Goal: Information Seeking & Learning: Learn about a topic

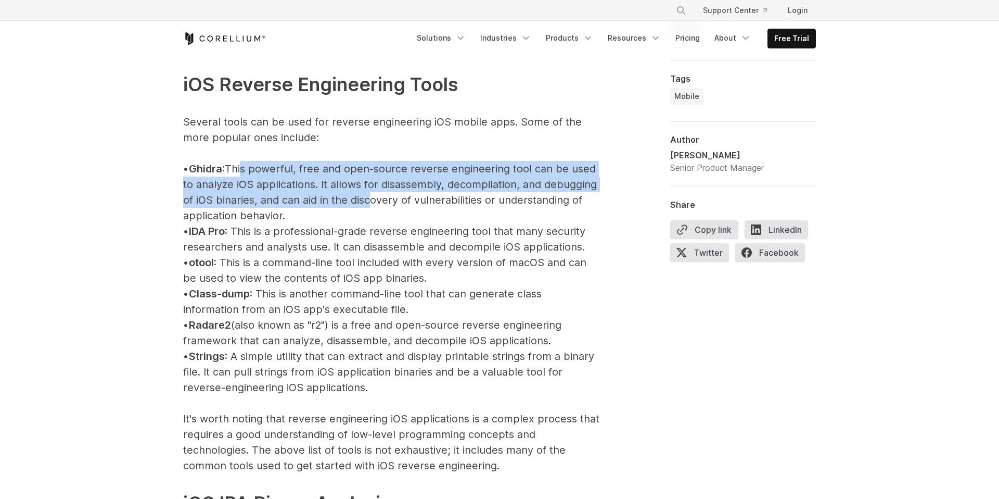
drag, startPoint x: 253, startPoint y: 170, endPoint x: 424, endPoint y: 219, distance: 177.1
click at [424, 216] on p "iOS Reverse Engineering Tools Several tools can be used for reverse engineering…" at bounding box center [391, 387] width 416 height 696
click at [424, 219] on p "iOS Reverse Engineering Tools Several tools can be used for reverse engineering…" at bounding box center [391, 387] width 416 height 696
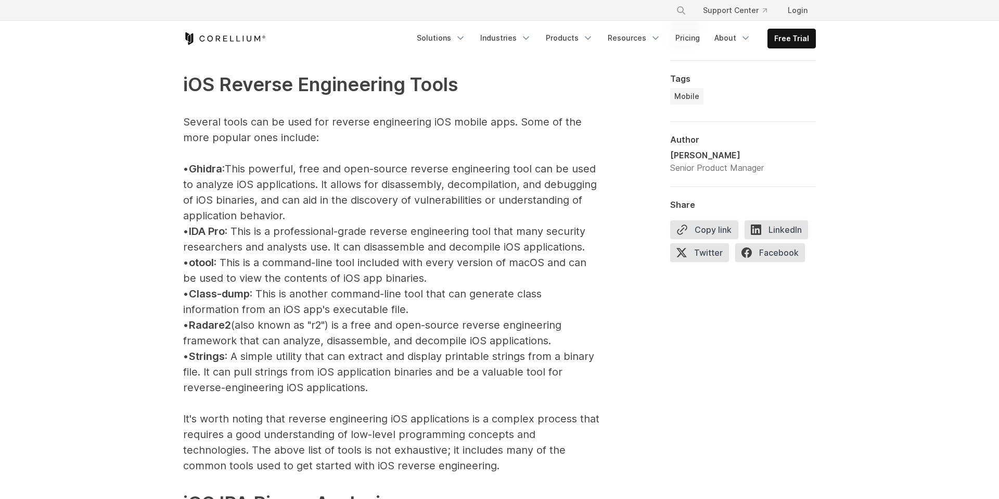
click at [335, 189] on p "iOS Reverse Engineering Tools Several tools can be used for reverse engineering…" at bounding box center [391, 387] width 416 height 696
click at [431, 167] on p "iOS Reverse Engineering Tools Several tools can be used for reverse engineering…" at bounding box center [391, 387] width 416 height 696
click at [218, 168] on span "Ghidra" at bounding box center [205, 168] width 33 height 12
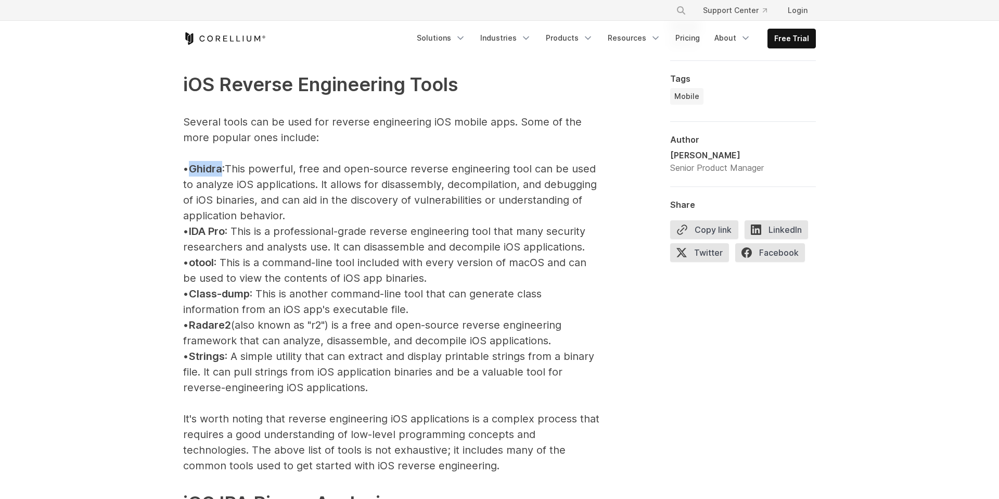
copy span "Ghidra"
click at [574, 360] on p "iOS Reverse Engineering Tools Several tools can be used for reverse engineering…" at bounding box center [391, 387] width 416 height 696
click at [259, 230] on p "iOS Reverse Engineering Tools Several tools can be used for reverse engineering…" at bounding box center [391, 387] width 416 height 696
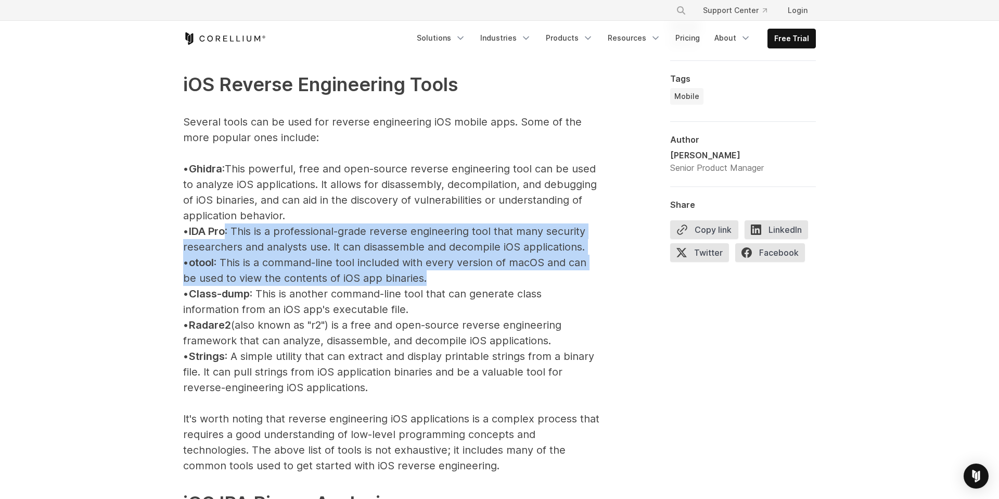
drag, startPoint x: 238, startPoint y: 230, endPoint x: 473, endPoint y: 330, distance: 255.3
click at [473, 321] on p "iOS Reverse Engineering Tools Several tools can be used for reverse engineering…" at bounding box center [391, 387] width 416 height 696
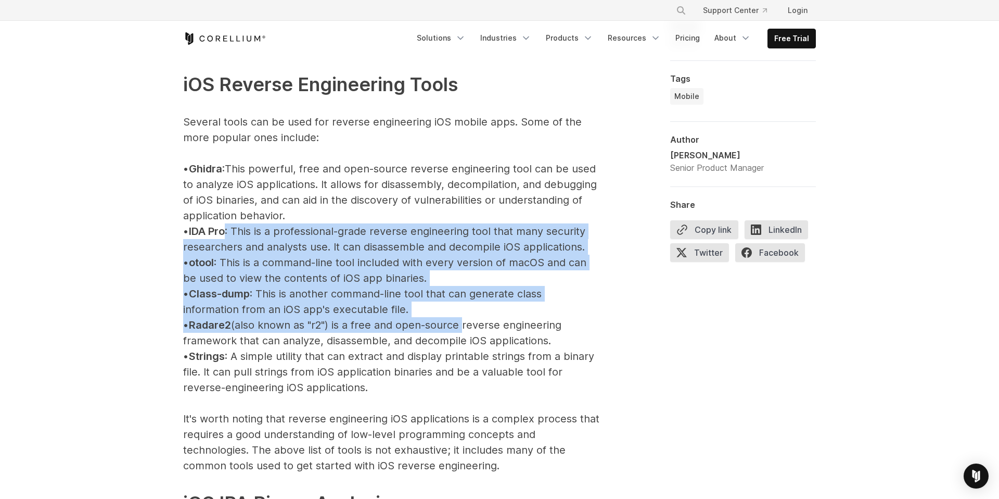
click at [436, 224] on p "iOS Reverse Engineering Tools Several tools can be used for reverse engineering…" at bounding box center [391, 387] width 416 height 696
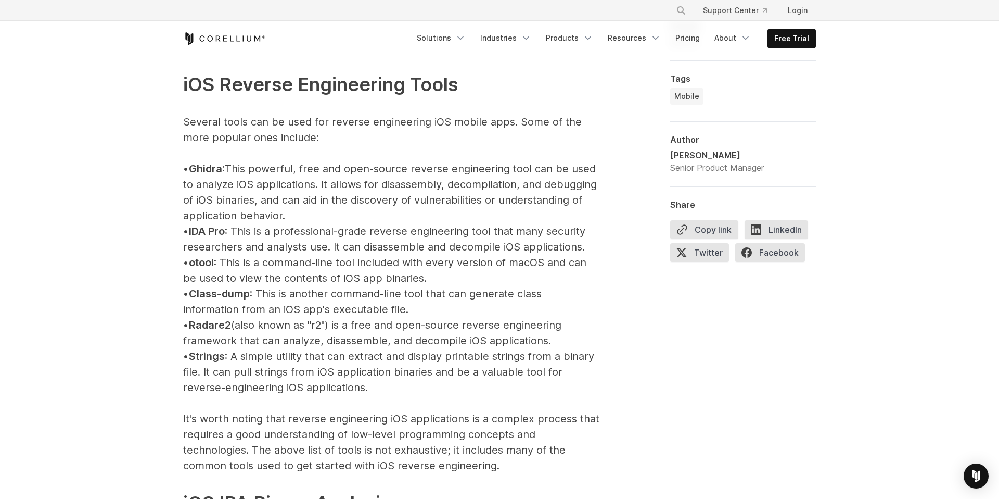
click at [436, 224] on p "iOS Reverse Engineering Tools Several tools can be used for reverse engineering…" at bounding box center [391, 387] width 416 height 696
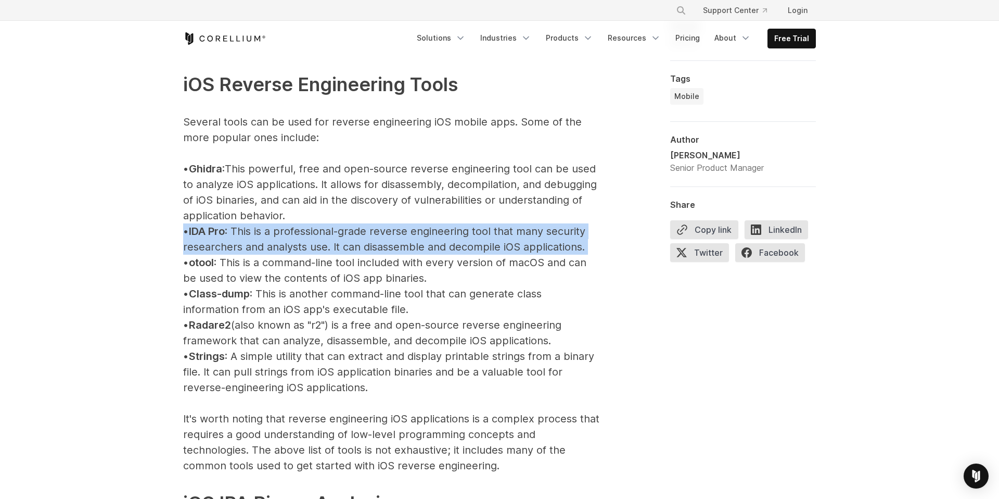
click at [320, 264] on p "iOS Reverse Engineering Tools Several tools can be used for reverse engineering…" at bounding box center [391, 387] width 416 height 696
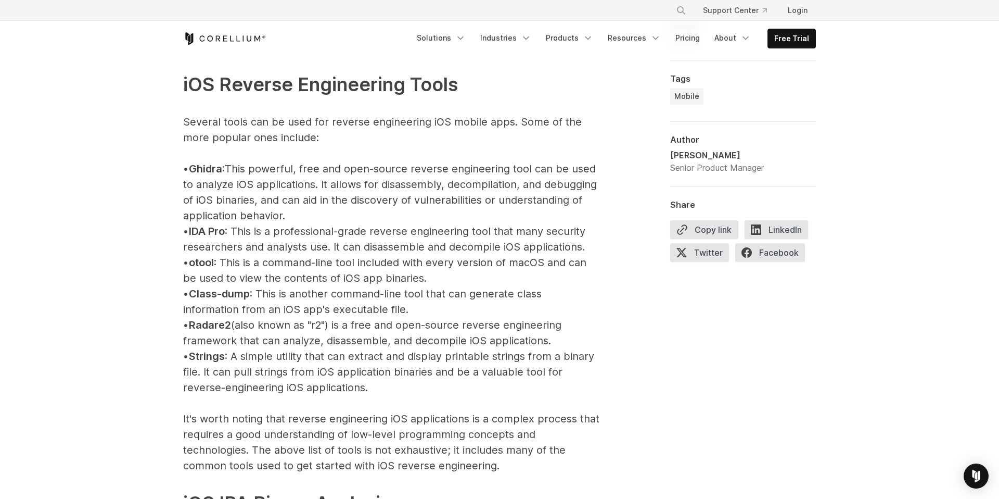
click at [320, 264] on p "iOS Reverse Engineering Tools Several tools can be used for reverse engineering…" at bounding box center [391, 387] width 416 height 696
click at [404, 239] on p "iOS Reverse Engineering Tools Several tools can be used for reverse engineering…" at bounding box center [391, 387] width 416 height 696
click at [424, 262] on p "iOS Reverse Engineering Tools Several tools can be used for reverse engineering…" at bounding box center [391, 387] width 416 height 696
drag, startPoint x: 268, startPoint y: 280, endPoint x: 433, endPoint y: 281, distance: 165.0
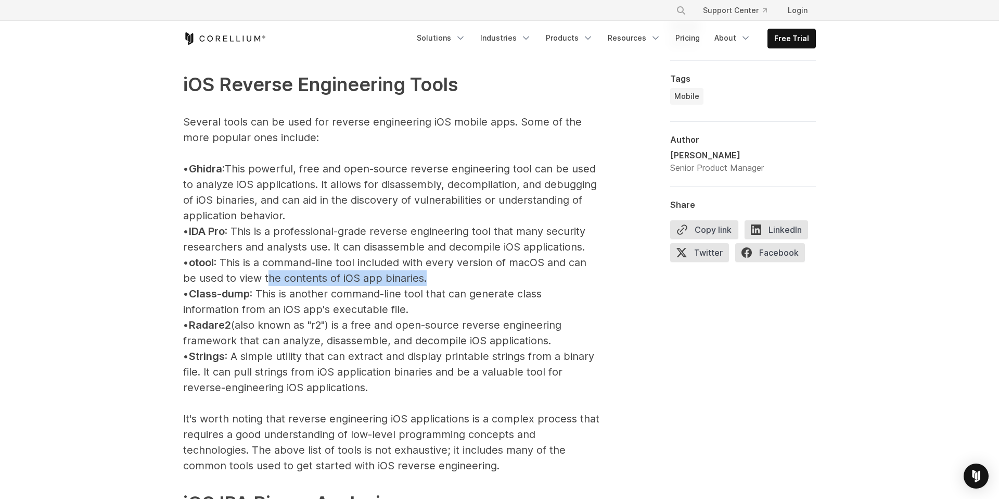
click at [433, 280] on p "iOS Reverse Engineering Tools Several tools can be used for reverse engineering…" at bounding box center [391, 387] width 416 height 696
click at [423, 279] on p "iOS Reverse Engineering Tools Several tools can be used for reverse engineering…" at bounding box center [391, 387] width 416 height 696
click at [373, 280] on p "iOS Reverse Engineering Tools Several tools can be used for reverse engineering…" at bounding box center [391, 387] width 416 height 696
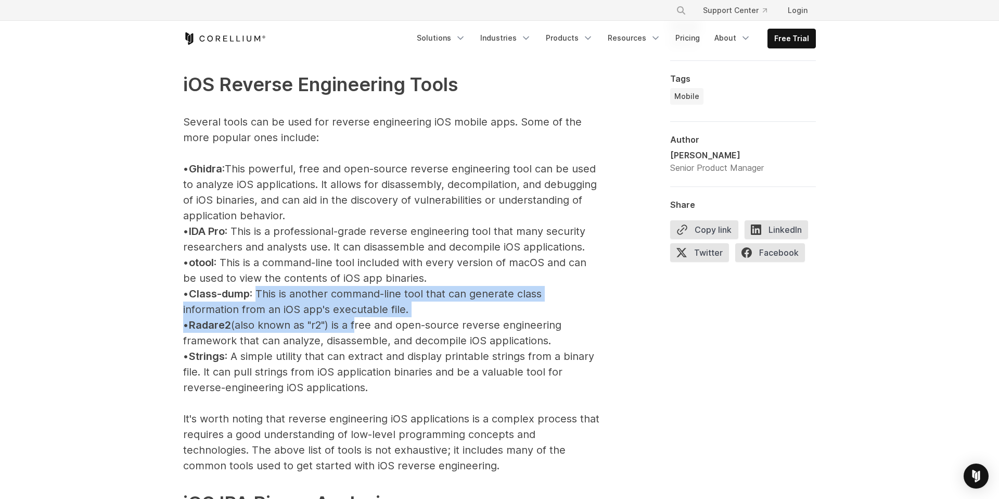
drag, startPoint x: 267, startPoint y: 295, endPoint x: 367, endPoint y: 319, distance: 102.2
click at [367, 319] on p "iOS Reverse Engineering Tools Several tools can be used for reverse engineering…" at bounding box center [391, 387] width 416 height 696
click at [403, 303] on p "iOS Reverse Engineering Tools Several tools can be used for reverse engineering…" at bounding box center [391, 387] width 416 height 696
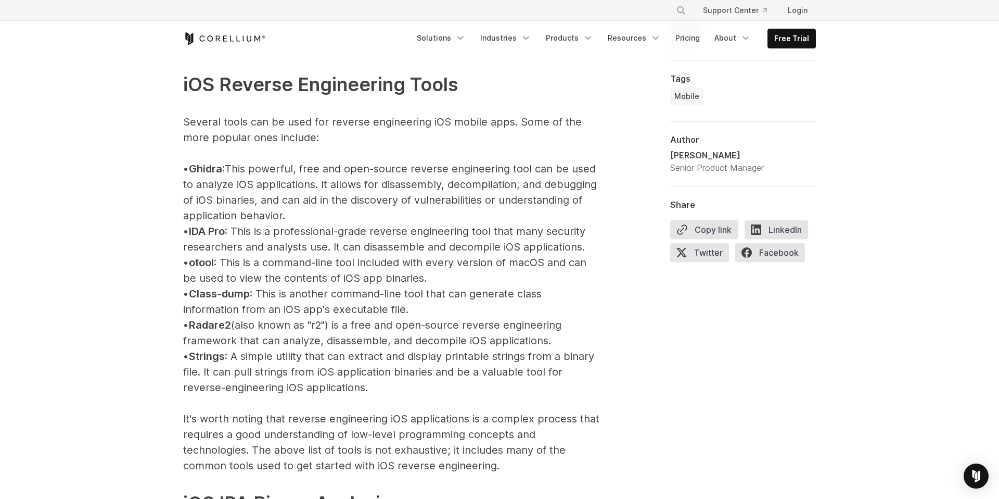
click at [357, 320] on p "iOS Reverse Engineering Tools Several tools can be used for reverse engineering…" at bounding box center [391, 387] width 416 height 696
click at [392, 328] on p "iOS Reverse Engineering Tools Several tools can be used for reverse engineering…" at bounding box center [391, 387] width 416 height 696
drag, startPoint x: 298, startPoint y: 336, endPoint x: 547, endPoint y: 334, distance: 249.3
click at [547, 335] on p "iOS Reverse Engineering Tools Several tools can be used for reverse engineering…" at bounding box center [391, 387] width 416 height 696
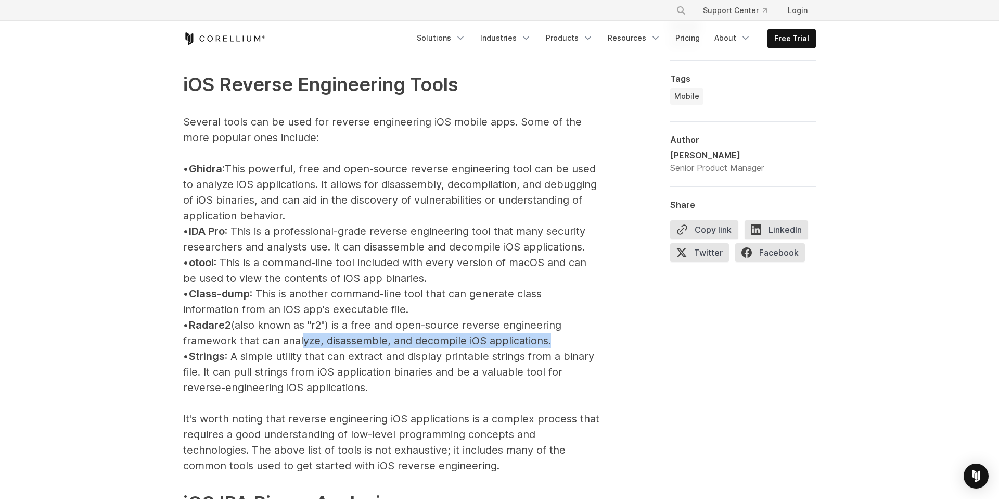
click at [520, 340] on p "iOS Reverse Engineering Tools Several tools can be used for reverse engineering…" at bounding box center [391, 387] width 416 height 696
click at [329, 352] on p "iOS Reverse Engineering Tools Several tools can be used for reverse engineering…" at bounding box center [391, 387] width 416 height 696
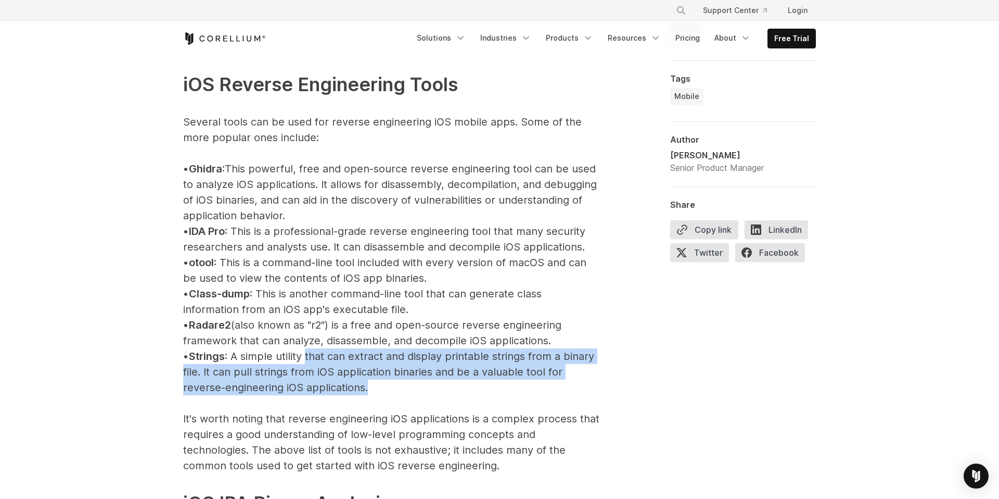
drag, startPoint x: 316, startPoint y: 357, endPoint x: 420, endPoint y: 386, distance: 107.4
click at [420, 386] on p "iOS Reverse Engineering Tools Several tools can be used for reverse engineering…" at bounding box center [391, 387] width 416 height 696
click at [430, 360] on p "iOS Reverse Engineering Tools Several tools can be used for reverse engineering…" at bounding box center [391, 387] width 416 height 696
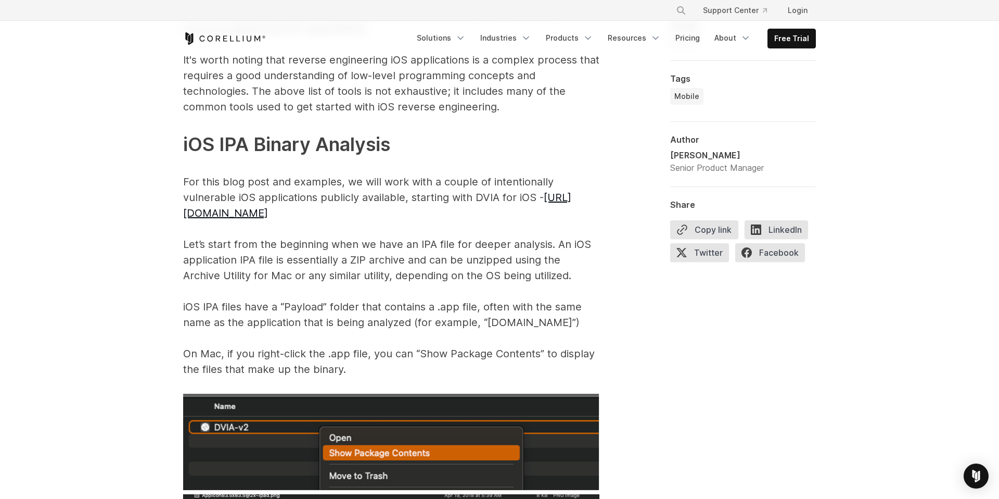
scroll to position [1516, 0]
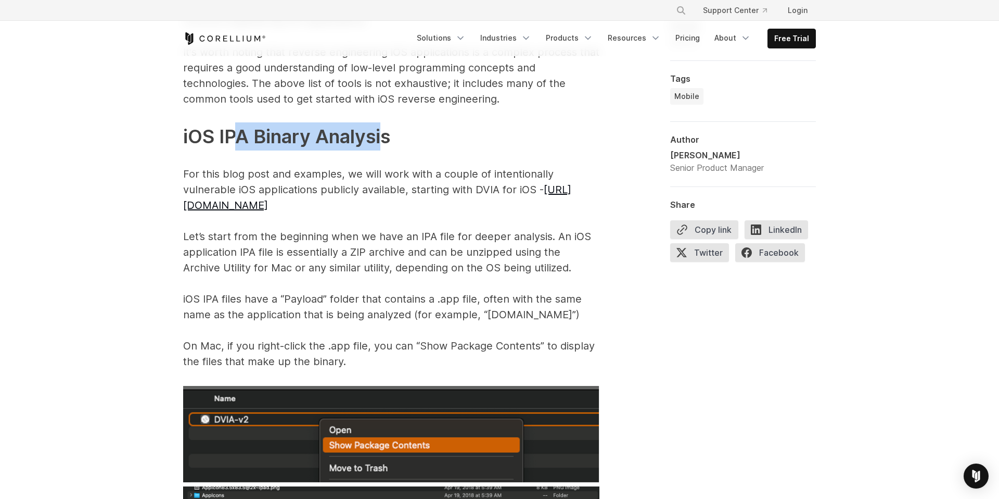
drag, startPoint x: 235, startPoint y: 135, endPoint x: 392, endPoint y: 134, distance: 157.7
click at [390, 134] on span "iOS IPA Binary Analysis" at bounding box center [286, 136] width 207 height 23
click at [392, 134] on p "iOS Reverse Engineering Tools Several tools can be used for reverse engineering…" at bounding box center [391, 21] width 416 height 696
click at [364, 129] on span "iOS IPA Binary Analysis" at bounding box center [286, 136] width 207 height 23
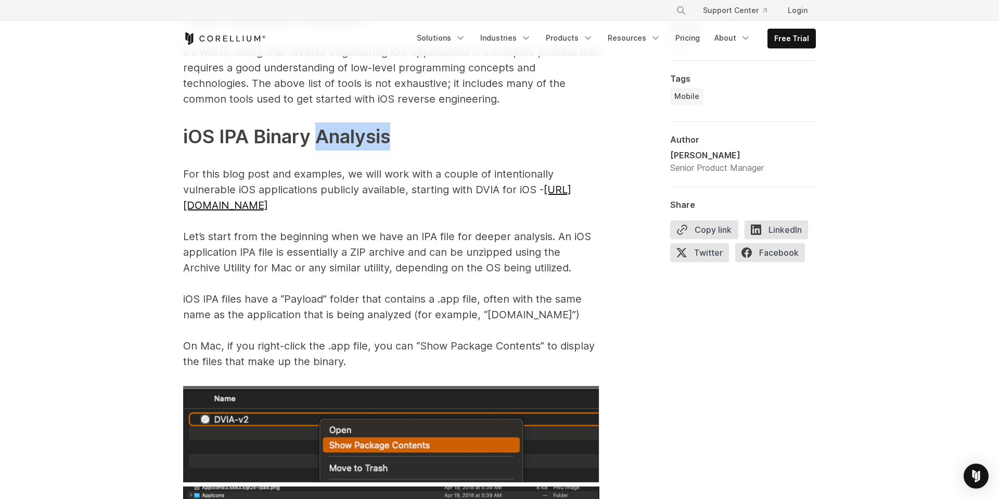
click at [396, 143] on p "iOS Reverse Engineering Tools Several tools can be used for reverse engineering…" at bounding box center [391, 21] width 416 height 696
click at [434, 257] on p "iOS Reverse Engineering Tools Several tools can be used for reverse engineering…" at bounding box center [391, 21] width 416 height 696
click at [433, 177] on p "iOS Reverse Engineering Tools Several tools can be used for reverse engineering…" at bounding box center [391, 21] width 416 height 696
click at [452, 194] on p "iOS Reverse Engineering Tools Several tools can be used for reverse engineering…" at bounding box center [391, 21] width 416 height 696
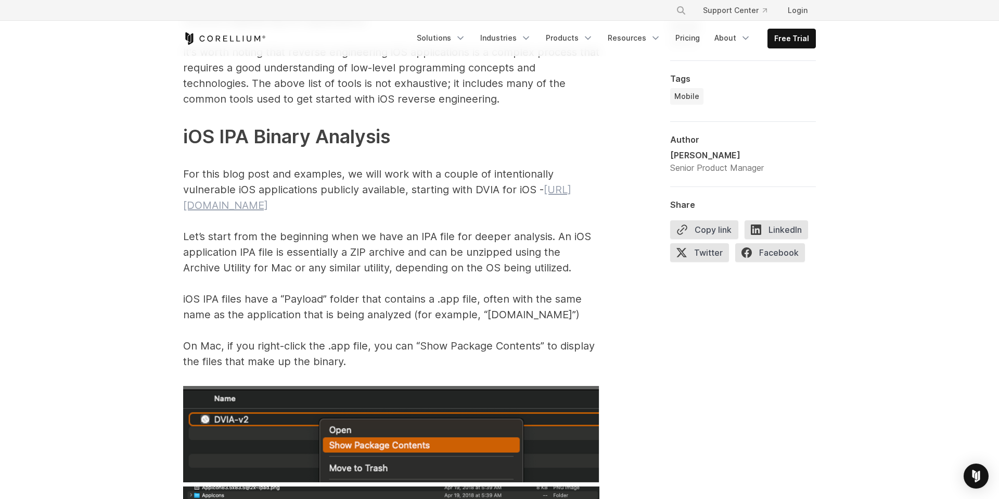
click at [358, 207] on link "[URL][DOMAIN_NAME]" at bounding box center [377, 197] width 388 height 28
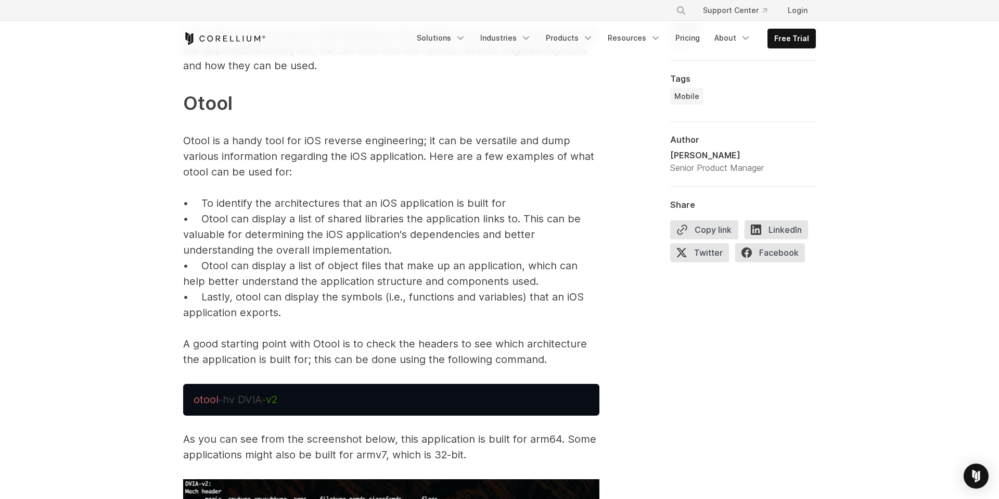
scroll to position [2220, 0]
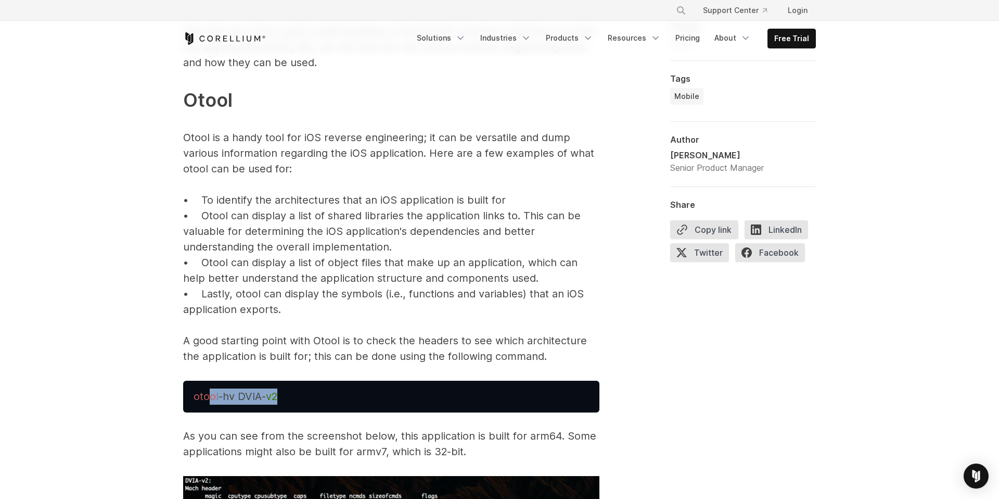
drag, startPoint x: 224, startPoint y: 391, endPoint x: 338, endPoint y: 396, distance: 113.6
click at [338, 396] on pre "otool -hv DVIA- v2" at bounding box center [391, 396] width 416 height 32
click at [299, 393] on pre "otool -hv DVIA- v2" at bounding box center [391, 396] width 416 height 32
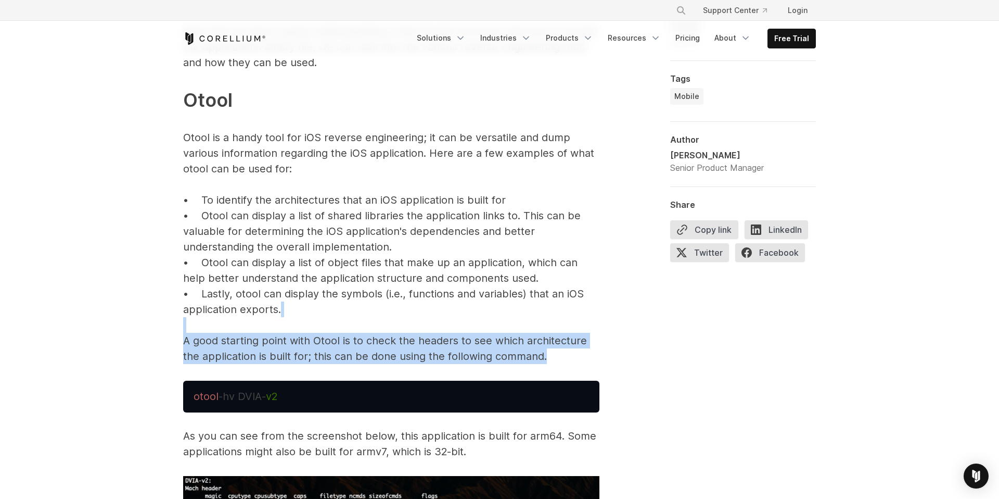
drag, startPoint x: 234, startPoint y: 325, endPoint x: 393, endPoint y: 369, distance: 164.6
click at [426, 340] on p "Now that we have a good understanding of the IOS file structure and how to acce…" at bounding box center [391, 193] width 416 height 340
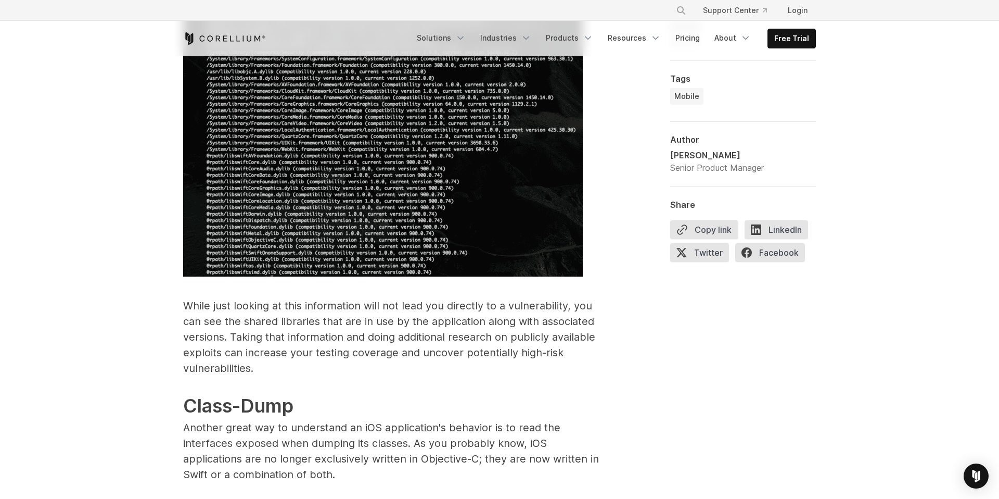
scroll to position [3204, 0]
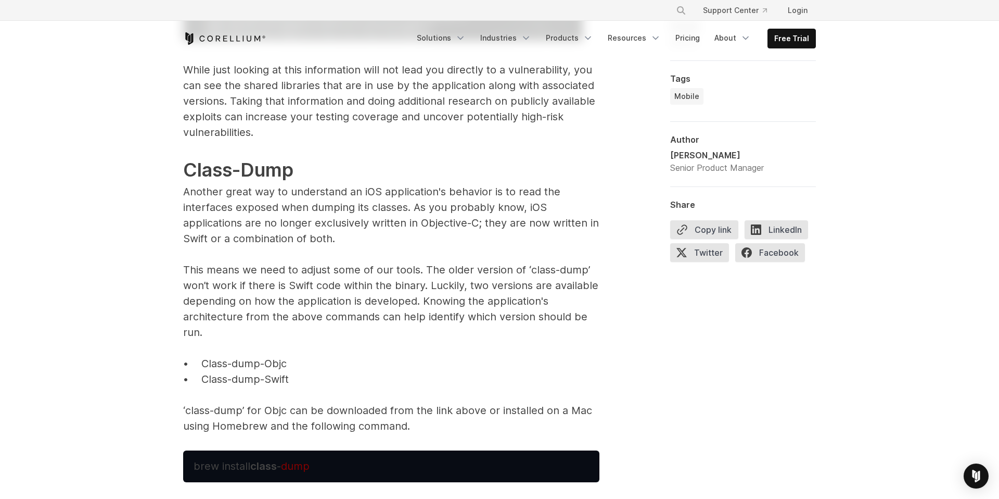
click at [343, 237] on p "While just looking at this information will not lead you directly to a vulnerab…" at bounding box center [391, 248] width 416 height 372
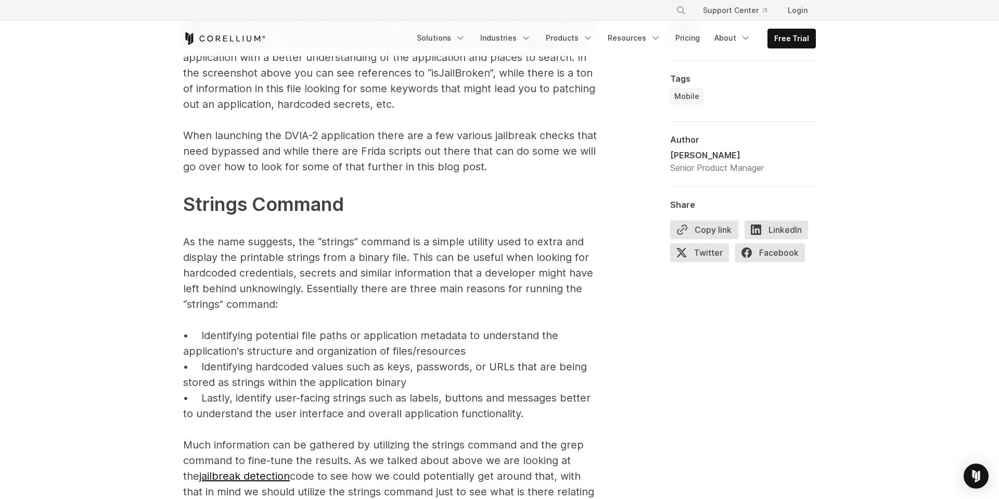
scroll to position [4078, 0]
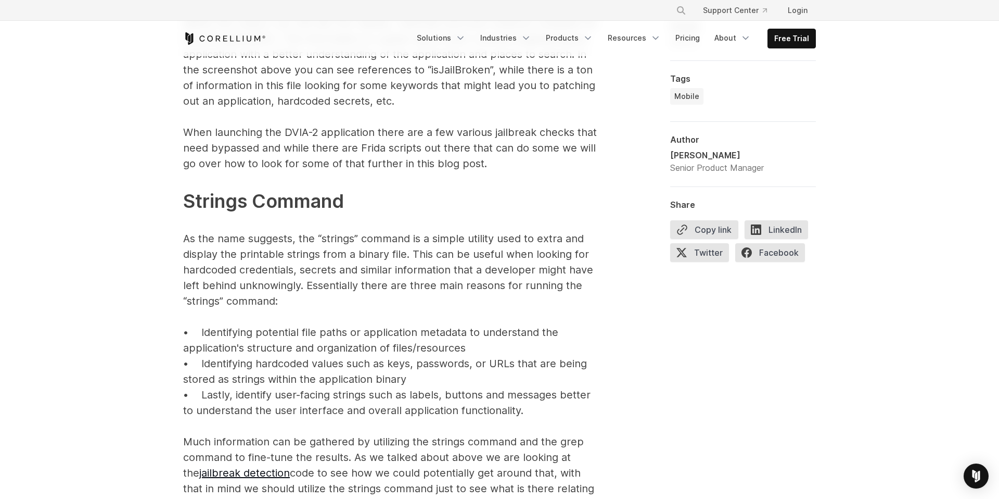
click at [367, 328] on p "Within the output, you will see the classes, methods and even instance variable…" at bounding box center [391, 178] width 416 height 666
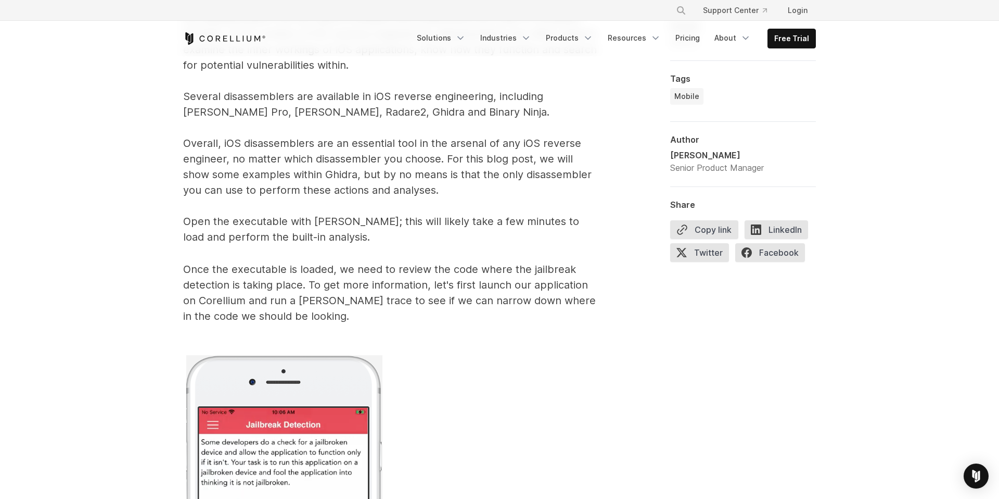
scroll to position [5050, 0]
drag, startPoint x: 318, startPoint y: 103, endPoint x: 467, endPoint y: 101, distance: 149.4
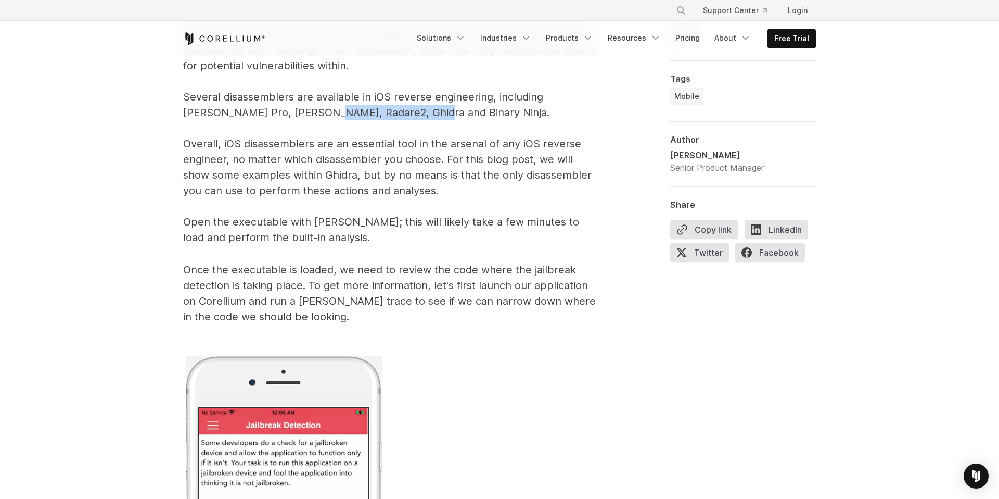
drag, startPoint x: 282, startPoint y: 109, endPoint x: 390, endPoint y: 110, distance: 108.8
drag, startPoint x: 230, startPoint y: 143, endPoint x: 415, endPoint y: 182, distance: 189.2
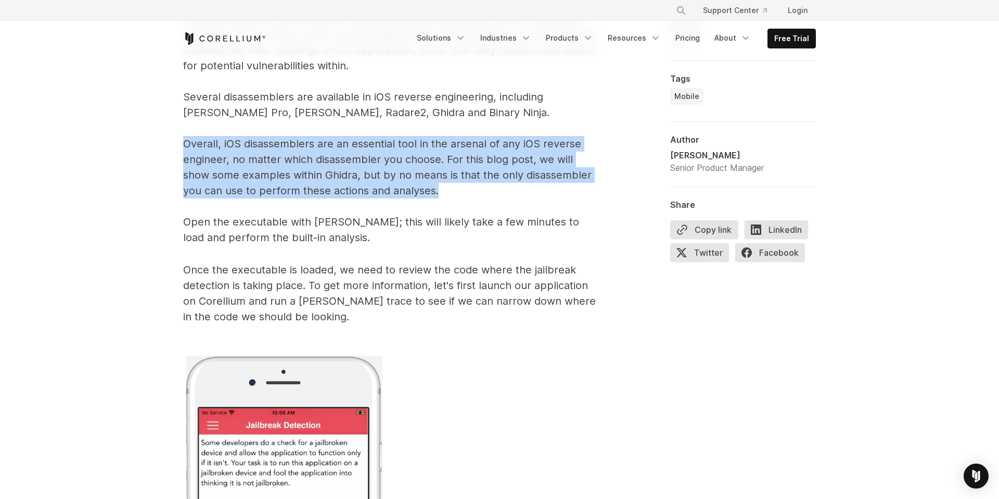
drag, startPoint x: 428, startPoint y: 188, endPoint x: 178, endPoint y: 139, distance: 254.4
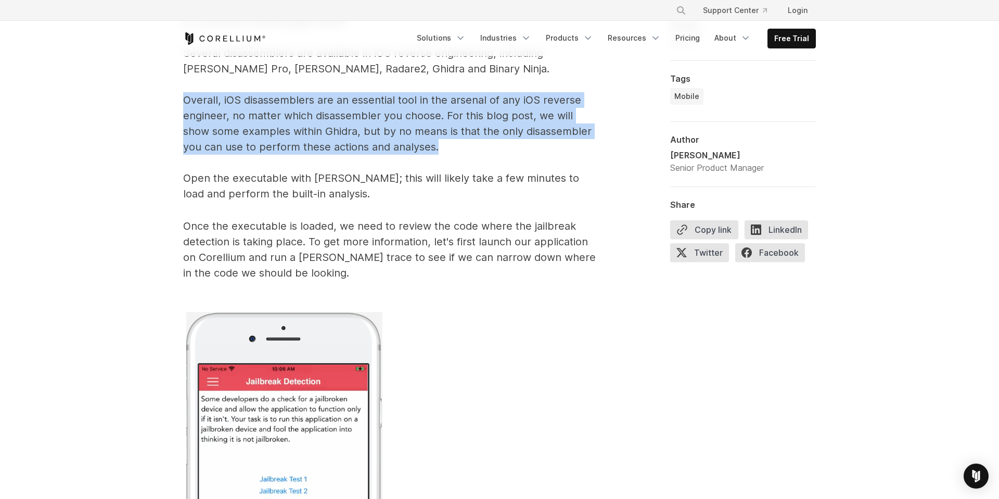
scroll to position [5179, 0]
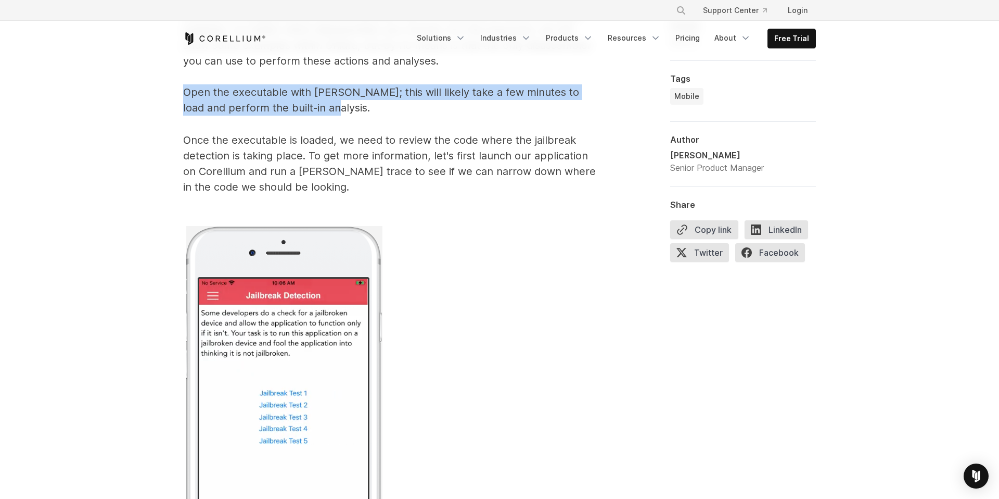
drag, startPoint x: 323, startPoint y: 100, endPoint x: 161, endPoint y: 90, distance: 162.7
click at [315, 147] on p "Once the executable is loaded, we need to review the code where the jailbreak d…" at bounding box center [391, 446] width 416 height 629
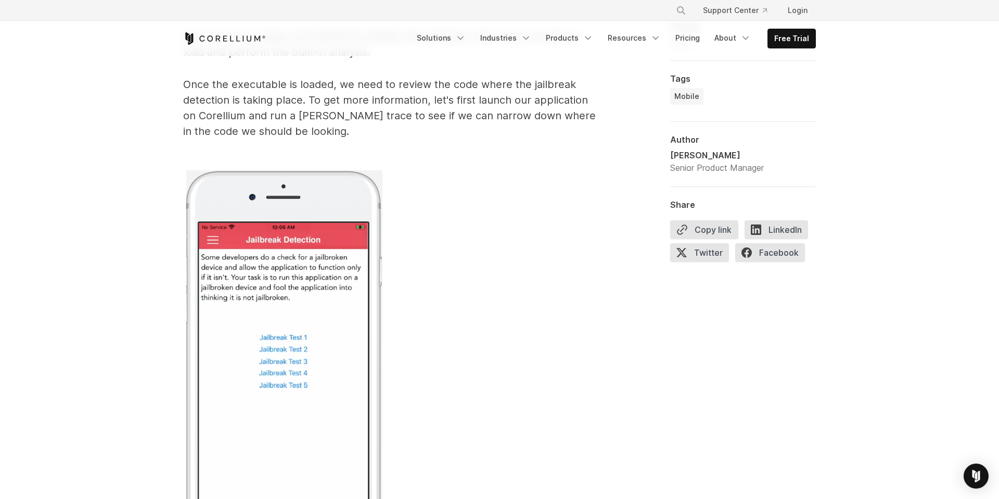
scroll to position [5236, 0]
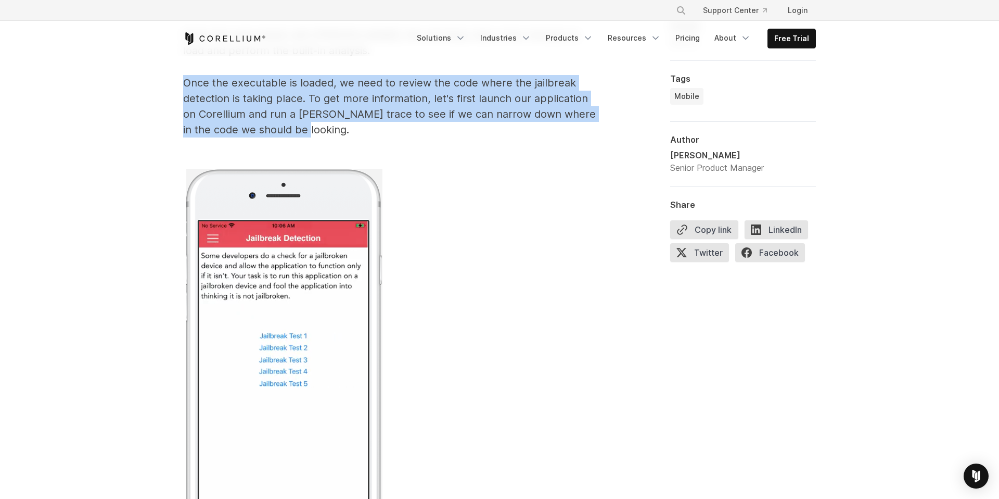
drag, startPoint x: 310, startPoint y: 133, endPoint x: 172, endPoint y: 87, distance: 145.6
click at [271, 158] on p "Once the executable is loaded, we need to review the code where the jailbreak d…" at bounding box center [391, 389] width 416 height 629
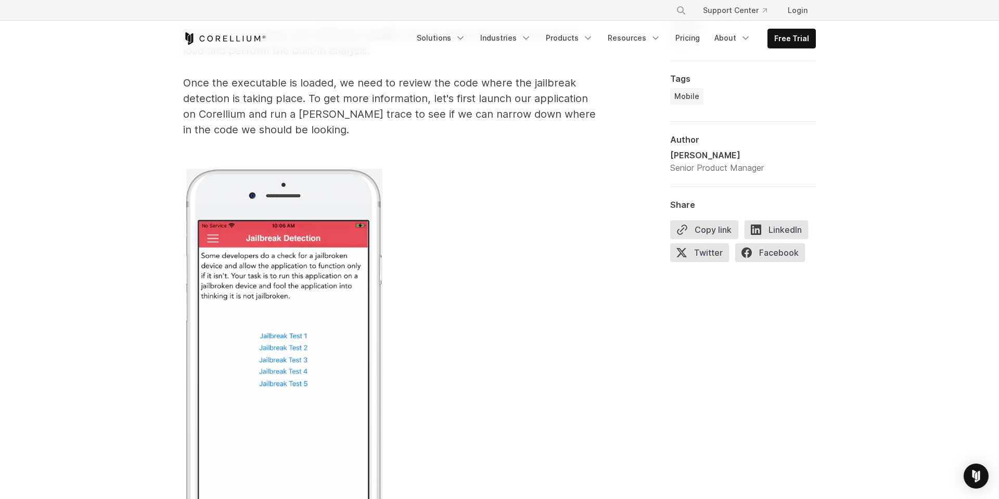
click at [272, 121] on p "Once the executable is loaded, we need to review the code where the jailbreak d…" at bounding box center [391, 389] width 416 height 629
click at [316, 121] on p "Once the executable is loaded, we need to review the code where the jailbreak d…" at bounding box center [391, 389] width 416 height 629
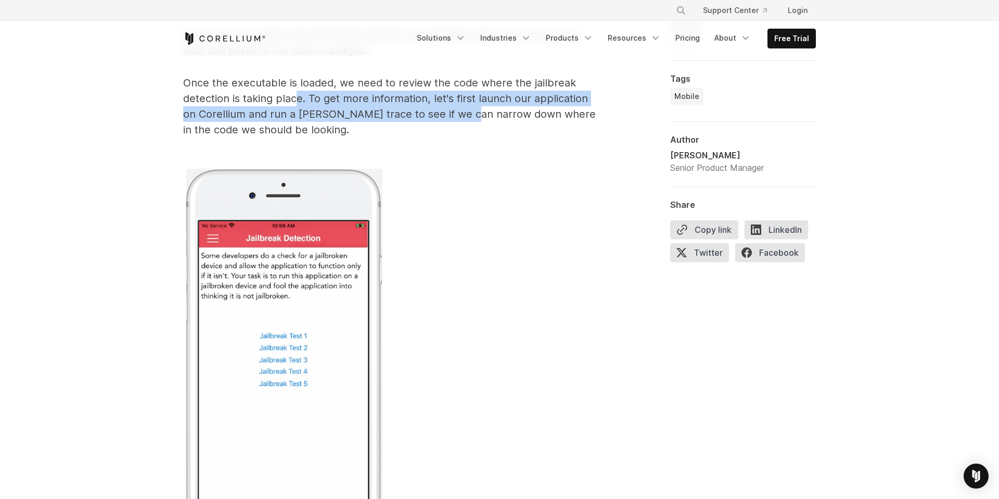
drag, startPoint x: 300, startPoint y: 102, endPoint x: 460, endPoint y: 122, distance: 161.5
click at [460, 122] on p "Once the executable is loaded, we need to review the code where the jailbreak d…" at bounding box center [391, 389] width 416 height 629
click at [446, 137] on p "Once the executable is loaded, we need to review the code where the jailbreak d…" at bounding box center [391, 389] width 416 height 629
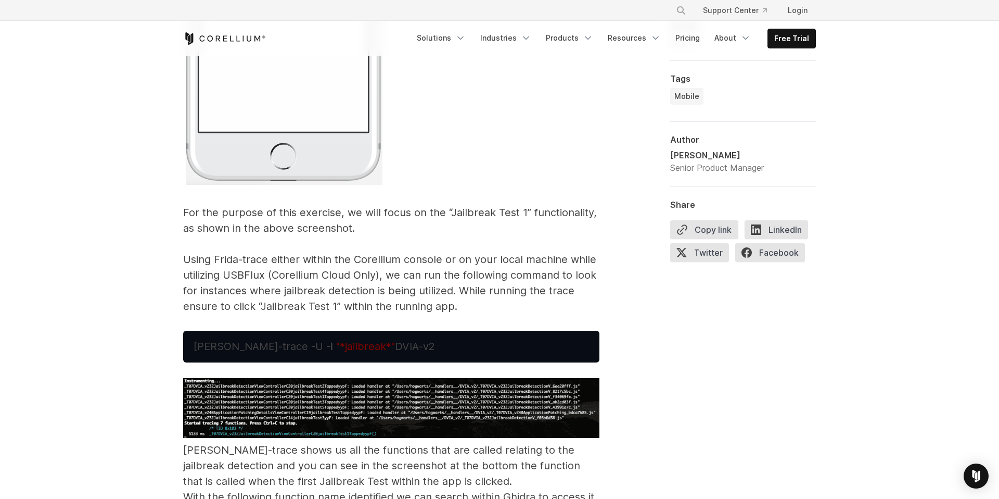
scroll to position [5636, 0]
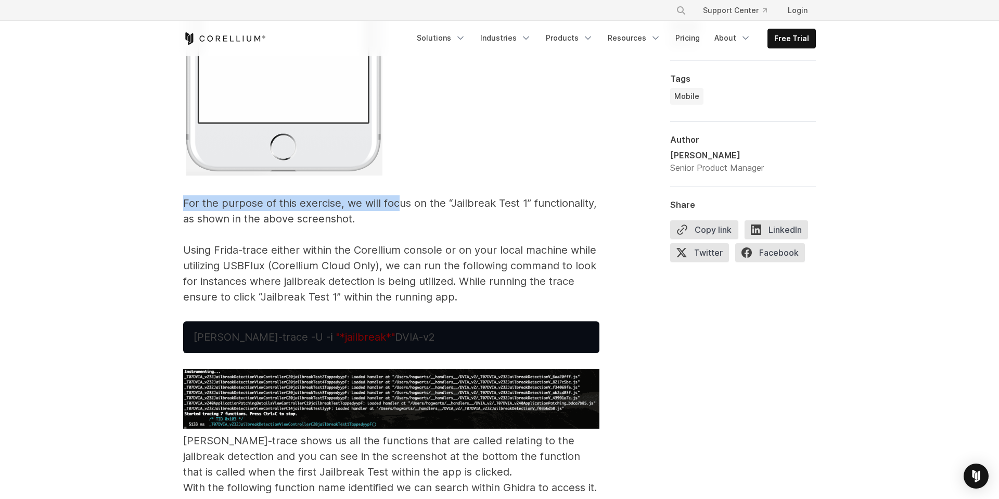
drag, startPoint x: 185, startPoint y: 198, endPoint x: 394, endPoint y: 210, distance: 209.6
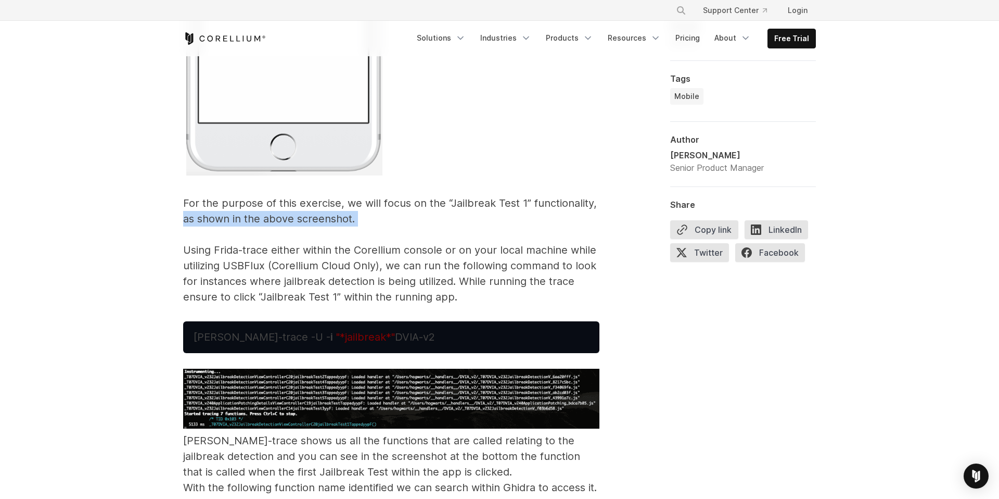
drag, startPoint x: 388, startPoint y: 231, endPoint x: 161, endPoint y: 208, distance: 227.5
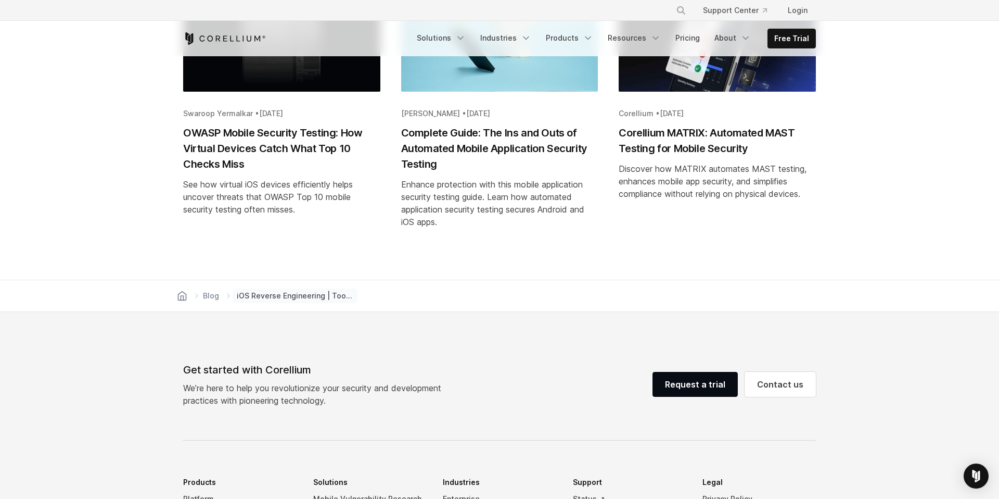
scroll to position [7325, 0]
